Goal: Task Accomplishment & Management: Use online tool/utility

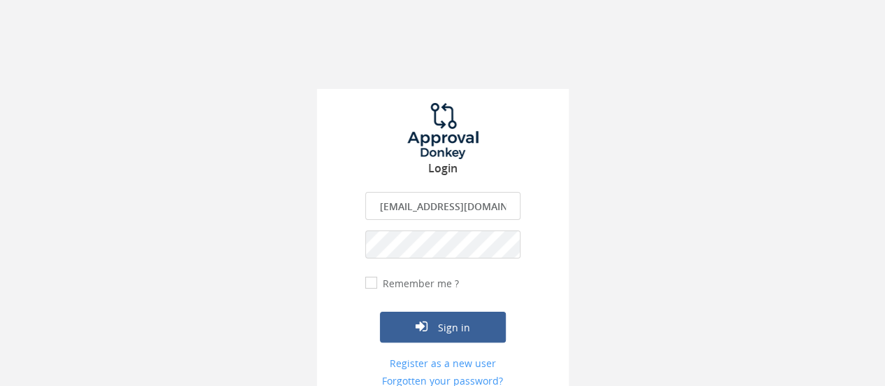
click at [463, 197] on input "[EMAIL_ADDRESS][DOMAIN_NAME]" at bounding box center [442, 206] width 155 height 28
type input "[PERSON_NAME][EMAIL_ADDRESS][DOMAIN_NAME]"
click at [453, 323] on button "Sign in" at bounding box center [443, 326] width 126 height 31
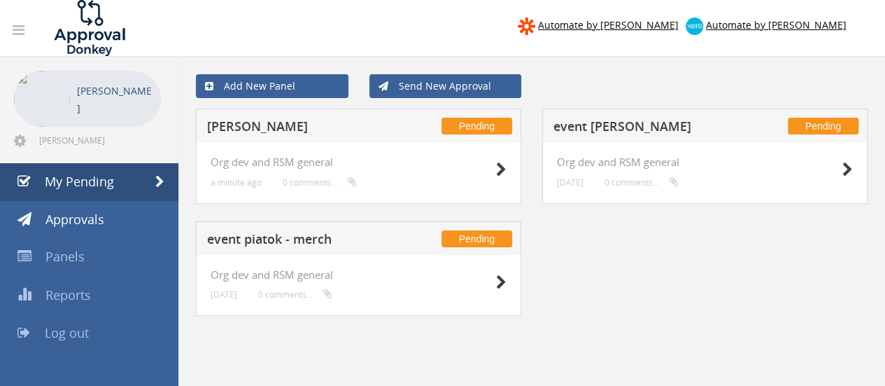
click at [332, 124] on h5 "[PERSON_NAME]" at bounding box center [298, 128] width 182 height 17
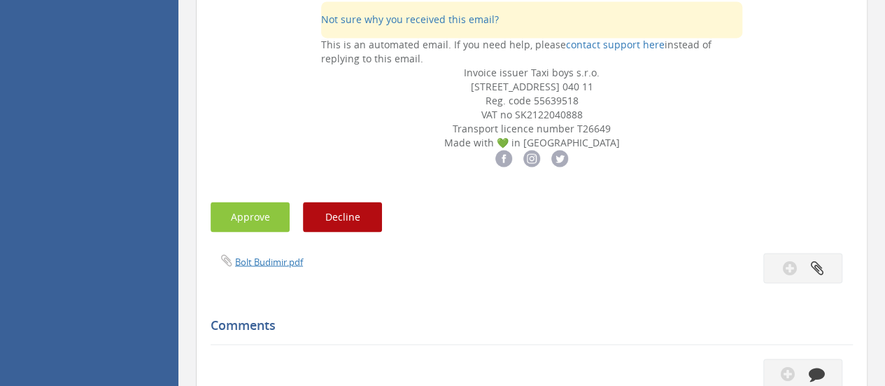
scroll to position [1335, 0]
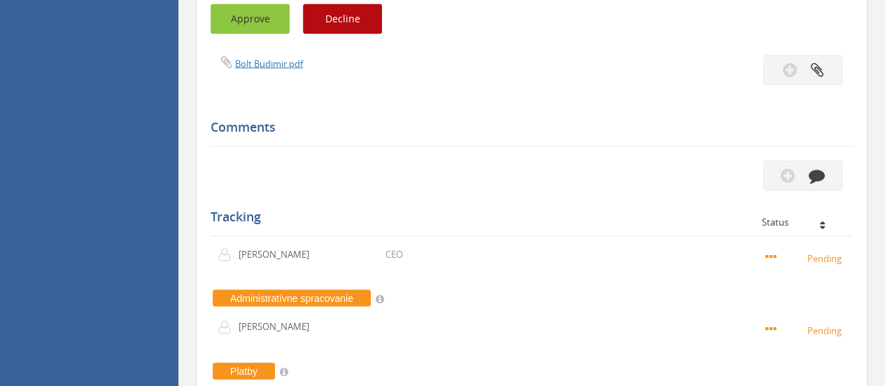
click at [253, 34] on button "Approve" at bounding box center [250, 19] width 79 height 30
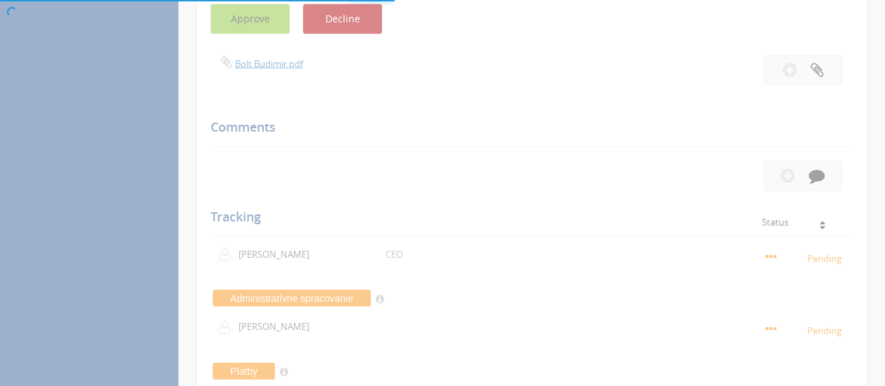
scroll to position [56, 0]
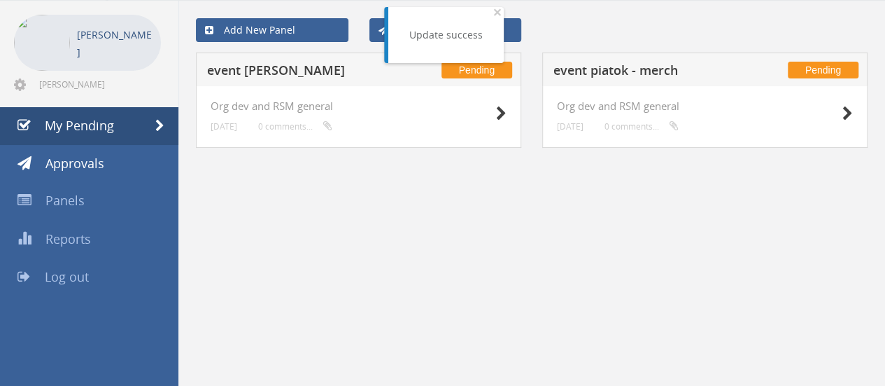
click at [590, 66] on h5 "event piatok - merch" at bounding box center [645, 72] width 182 height 17
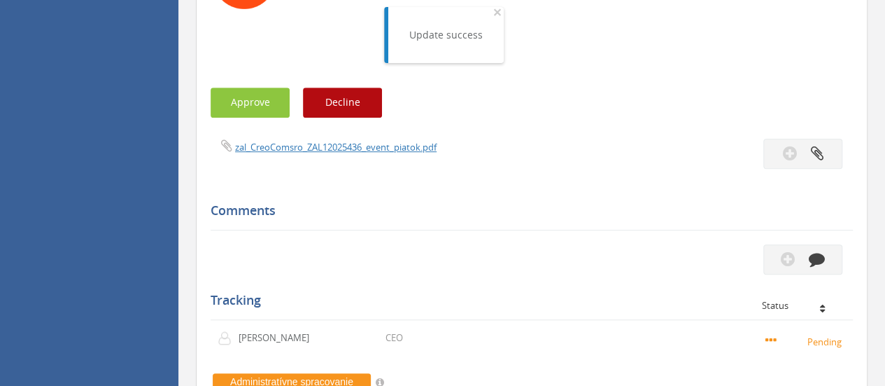
scroll to position [463, 0]
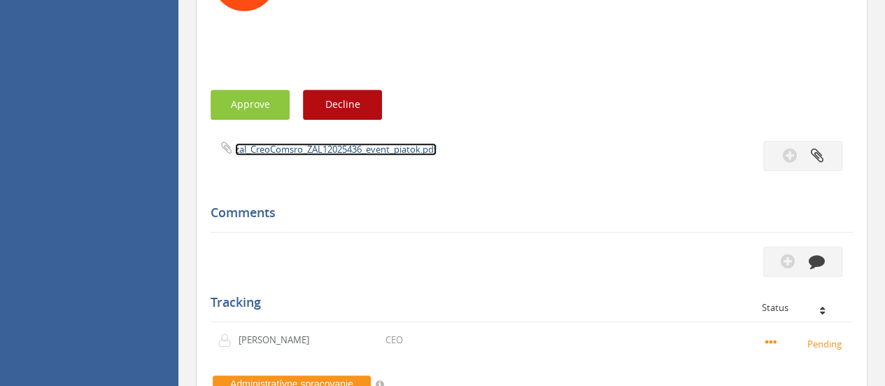
click at [295, 146] on link "zal_CreoComsro_ZAL12025436_event_piatok.pdf" at bounding box center [336, 149] width 202 height 13
click at [248, 104] on button "Approve" at bounding box center [250, 105] width 79 height 30
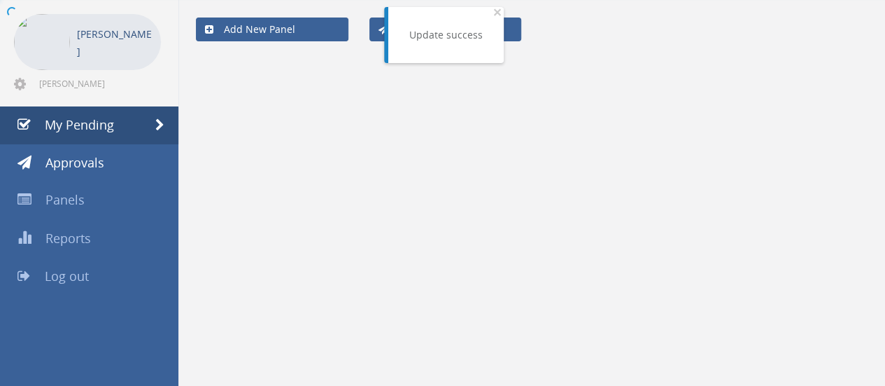
scroll to position [56, 0]
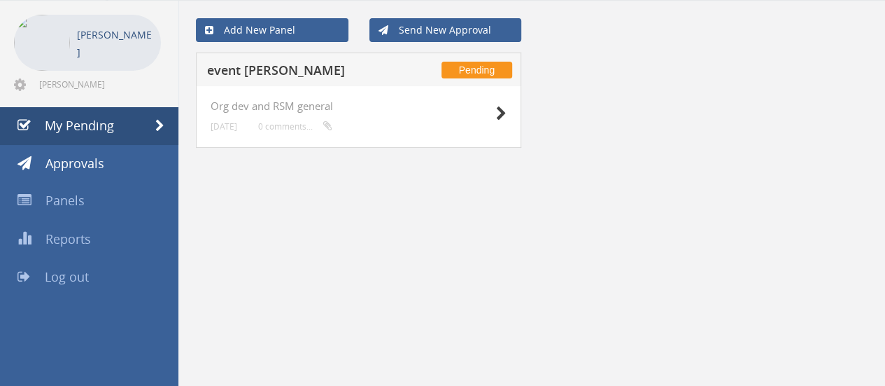
click at [293, 66] on h5 "event [PERSON_NAME]" at bounding box center [298, 72] width 182 height 17
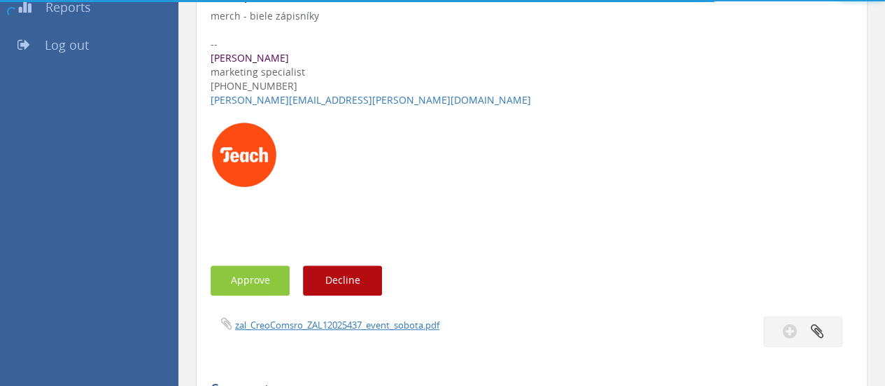
scroll to position [463, 0]
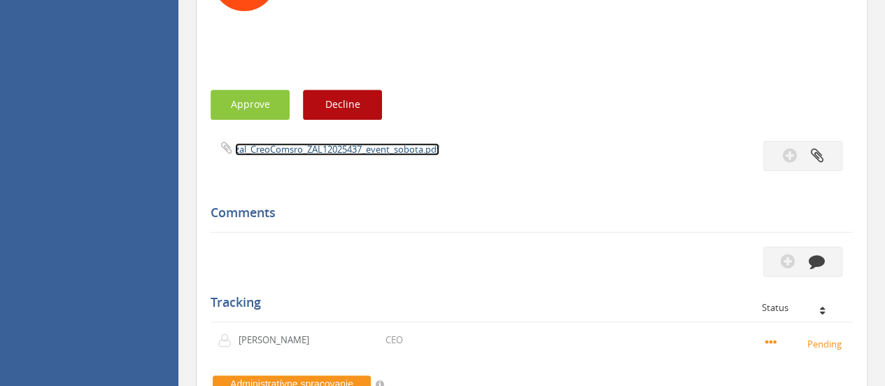
click at [308, 148] on link "zal_CreoComsro_ZAL12025437_event_sobota.pdf" at bounding box center [337, 149] width 204 height 13
click at [246, 99] on button "Approve" at bounding box center [250, 105] width 79 height 30
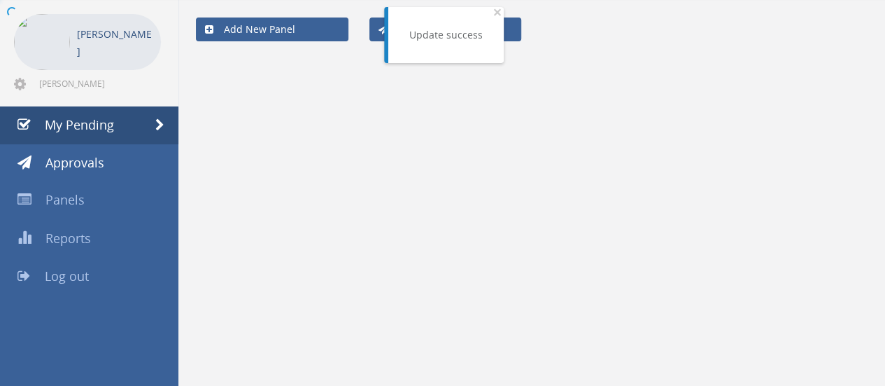
scroll to position [56, 0]
